Goal: Find specific page/section: Find specific page/section

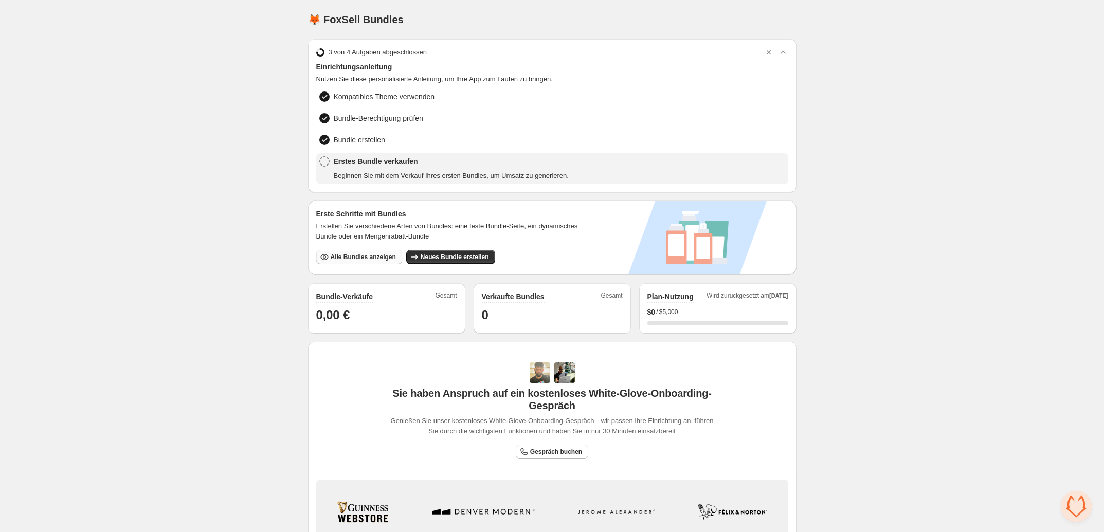
click at [356, 256] on span "Alle Bundles anzeigen" at bounding box center [363, 257] width 65 height 8
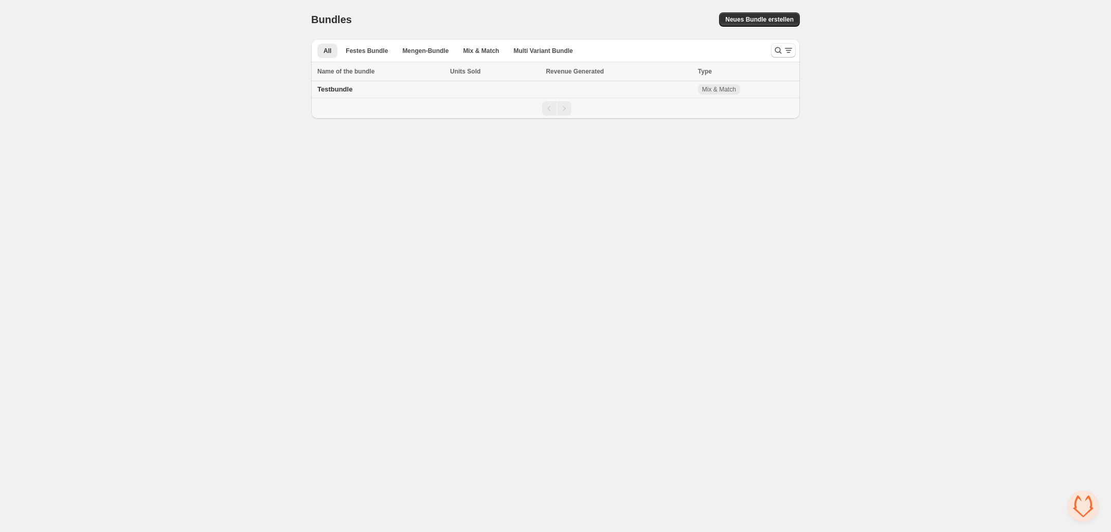
click at [629, 96] on td at bounding box center [618, 89] width 152 height 17
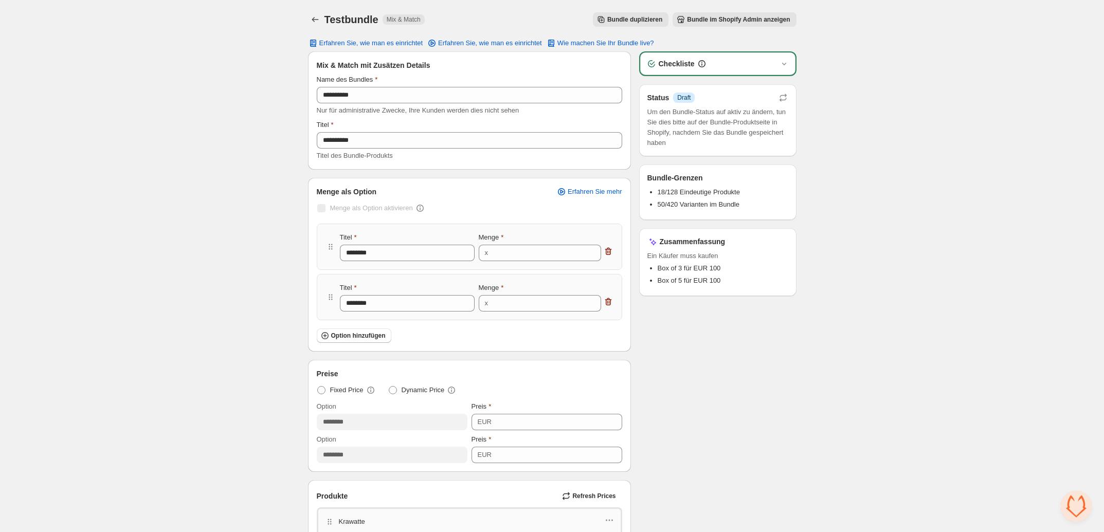
click at [733, 13] on button "Bundle im Shopify Admin anzeigen" at bounding box center [734, 19] width 123 height 14
